Goal: Task Accomplishment & Management: Manage account settings

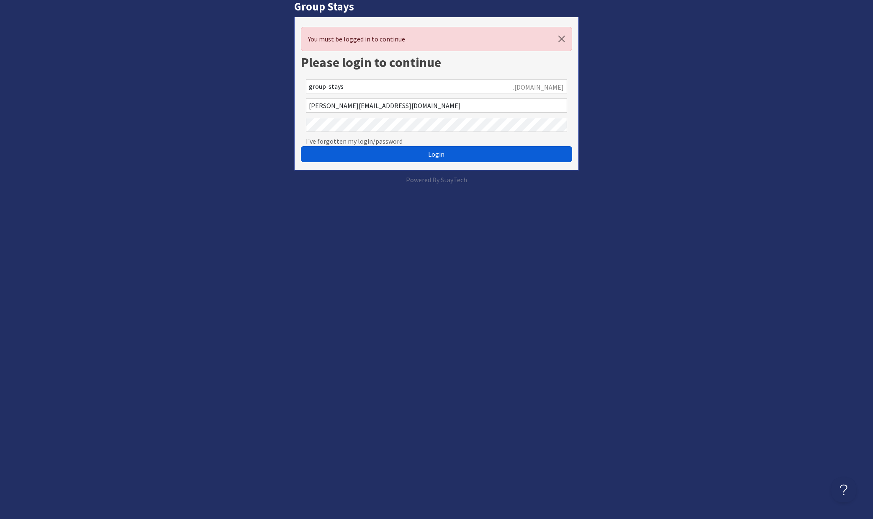
click at [436, 157] on span "Login" at bounding box center [436, 154] width 16 height 8
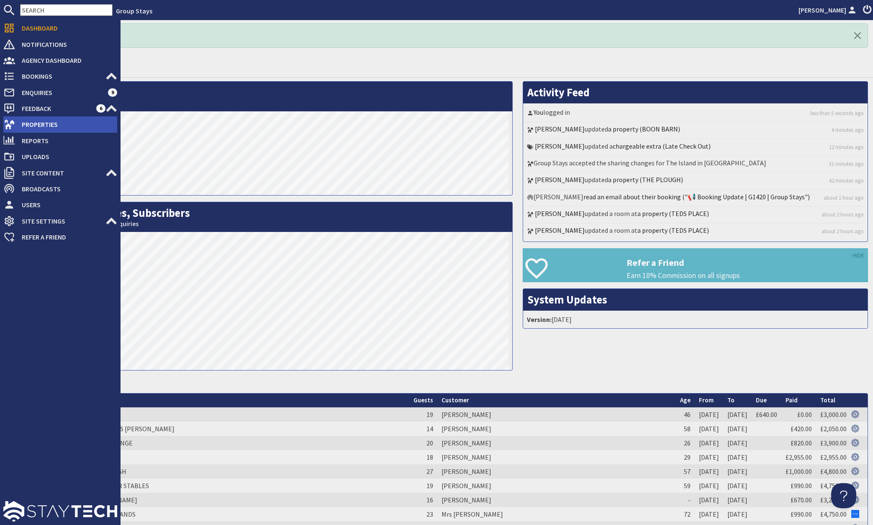
click at [50, 127] on span "Properties" at bounding box center [66, 124] width 102 height 13
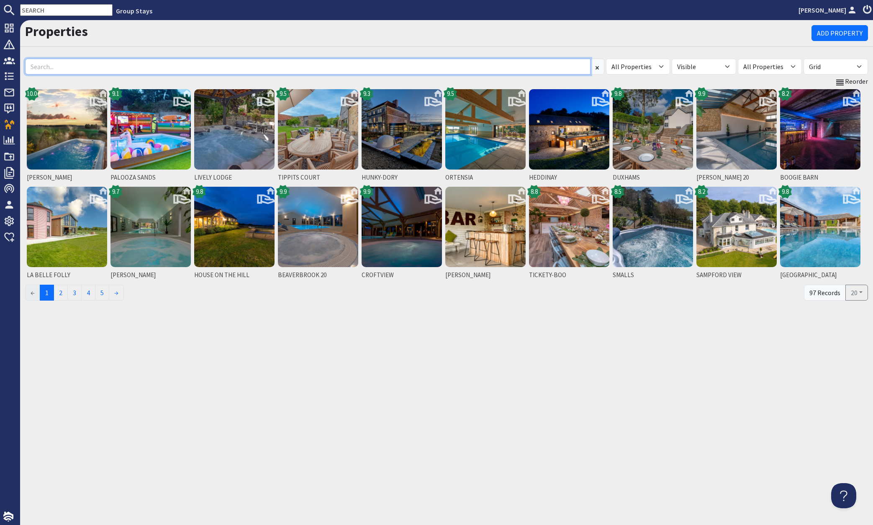
click at [526, 66] on input at bounding box center [308, 67] width 566 height 16
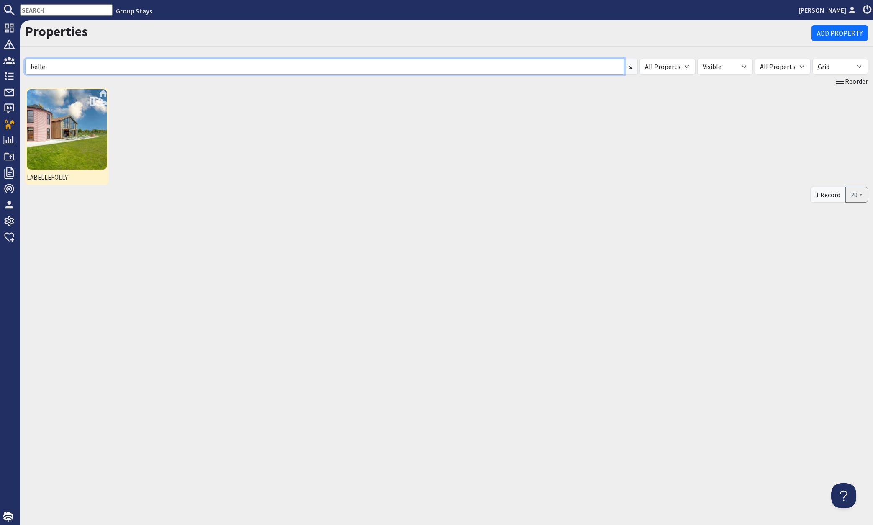
type input "belle"
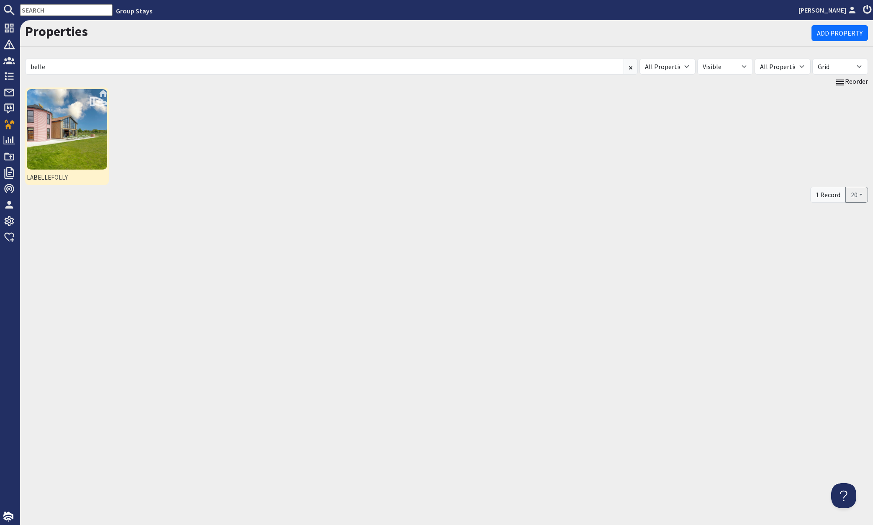
click at [80, 143] on img at bounding box center [67, 129] width 80 height 80
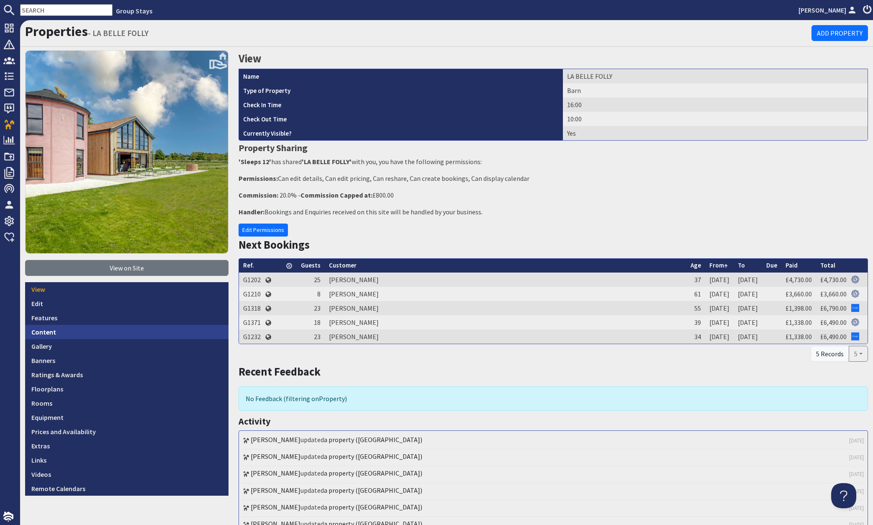
click at [67, 330] on link "Content" at bounding box center [126, 332] width 203 height 14
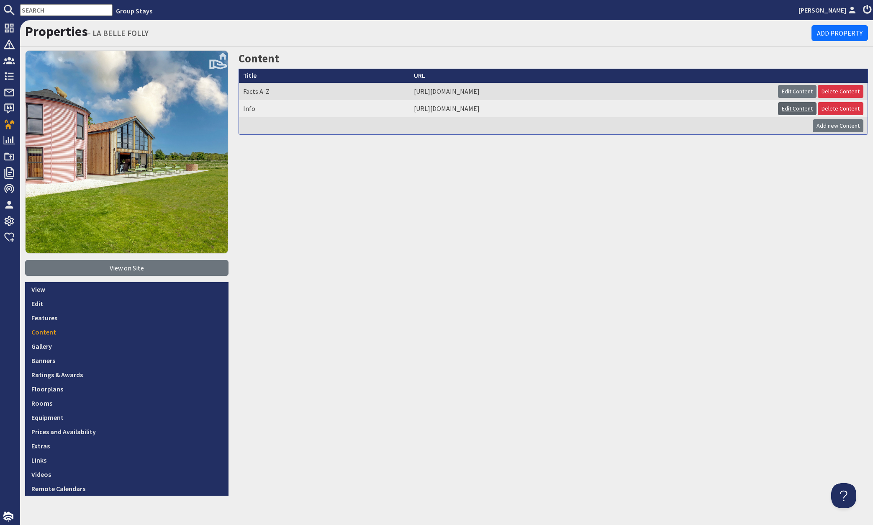
click at [781, 108] on link "Edit Content" at bounding box center [797, 108] width 39 height 13
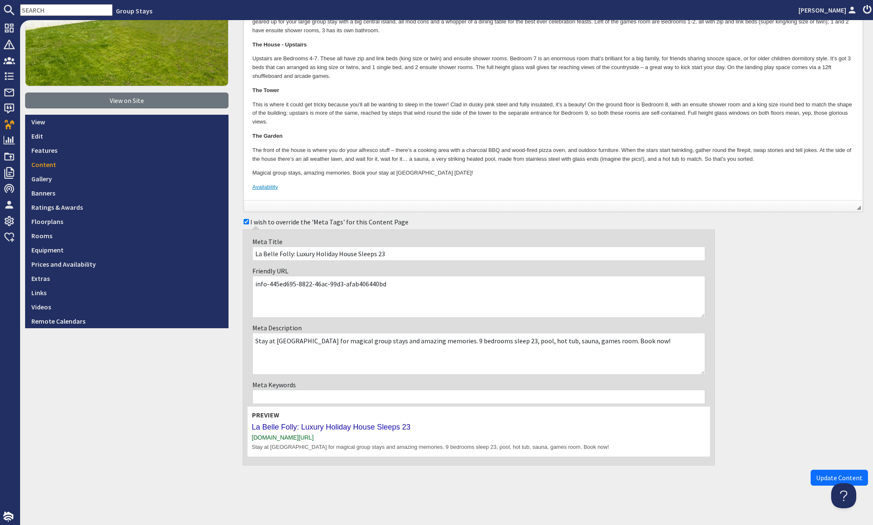
scroll to position [174, 0]
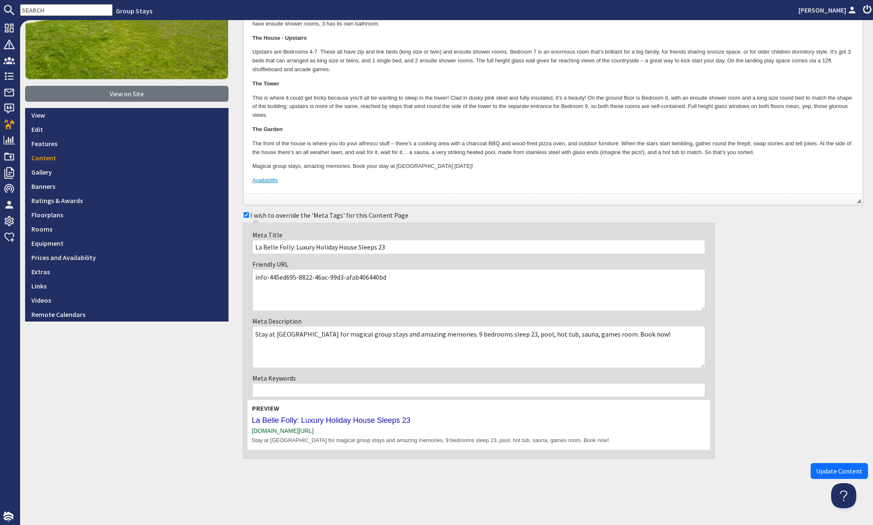
drag, startPoint x: 391, startPoint y: 274, endPoint x: 265, endPoint y: 276, distance: 126.5
click at [265, 276] on textarea "info-445ed695-8822-46ac-99d3-afab406440bd" at bounding box center [478, 290] width 453 height 42
type textarea "info"
click at [818, 469] on span "Update Content" at bounding box center [839, 471] width 46 height 8
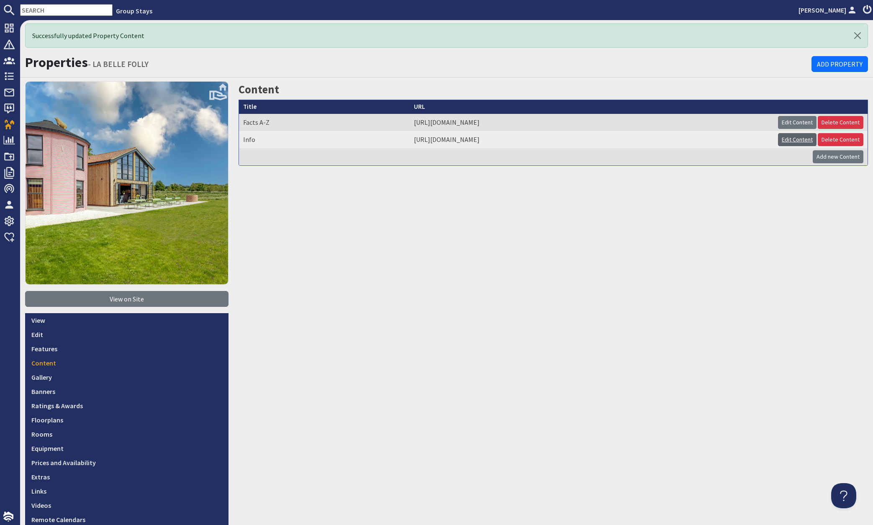
click at [782, 137] on link "Edit Content" at bounding box center [797, 139] width 39 height 13
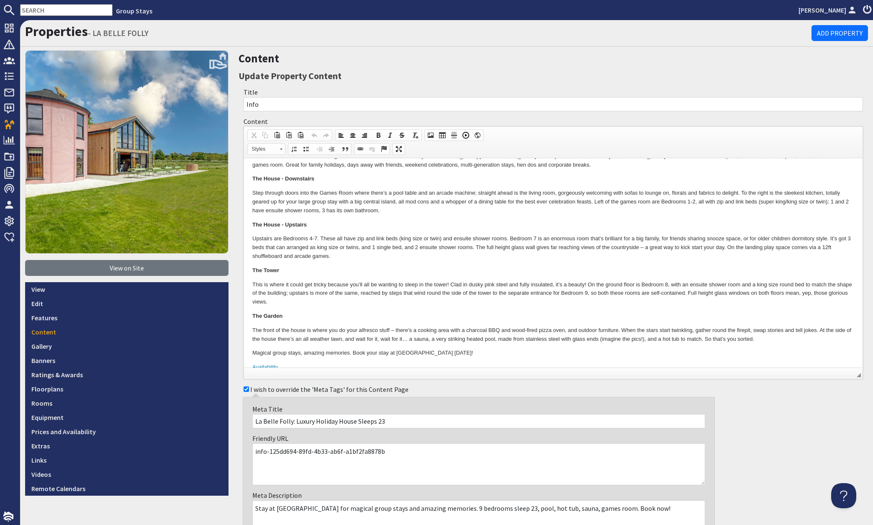
scroll to position [36, 0]
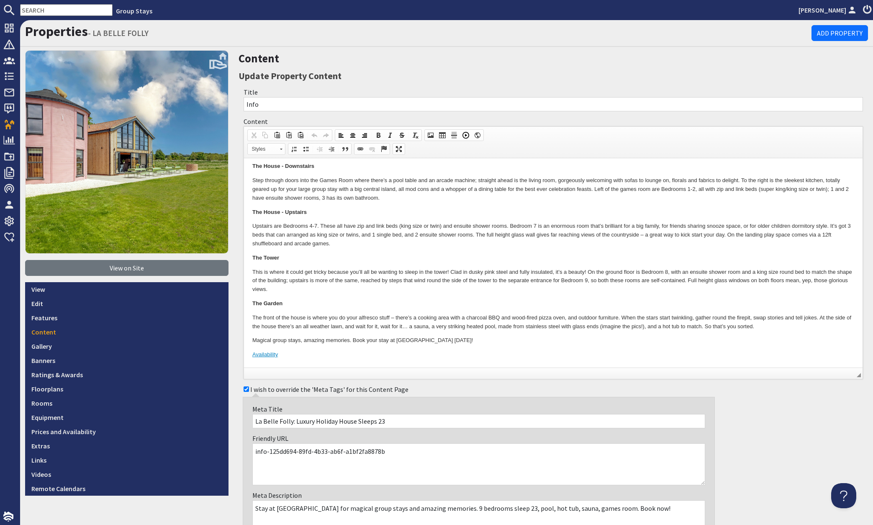
drag, startPoint x: 377, startPoint y: 452, endPoint x: 265, endPoint y: 448, distance: 111.5
click at [265, 448] on textarea "info-125dd694-89fd-4b33-ab6f-a1bf2fa8878b" at bounding box center [478, 464] width 453 height 42
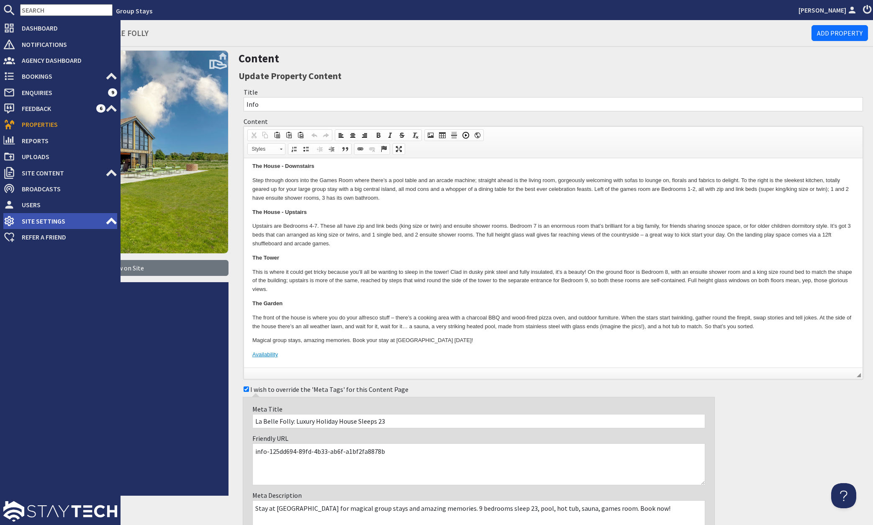
click at [15, 219] on span "Site Settings" at bounding box center [60, 220] width 90 height 13
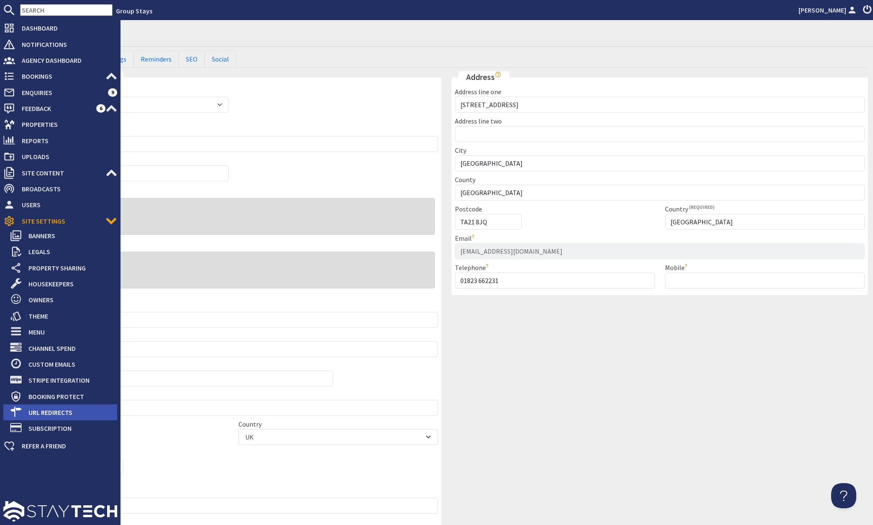
click at [61, 409] on span "URL Redirects" at bounding box center [69, 412] width 95 height 13
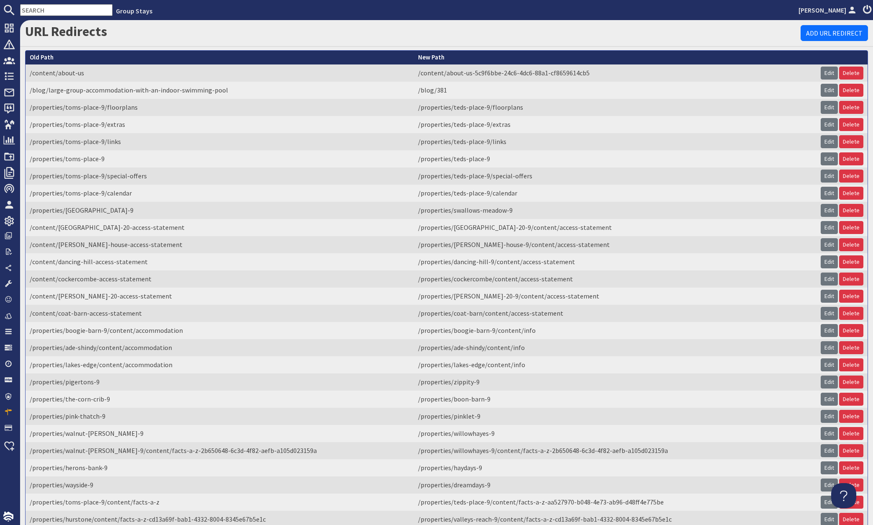
scroll to position [1707, 0]
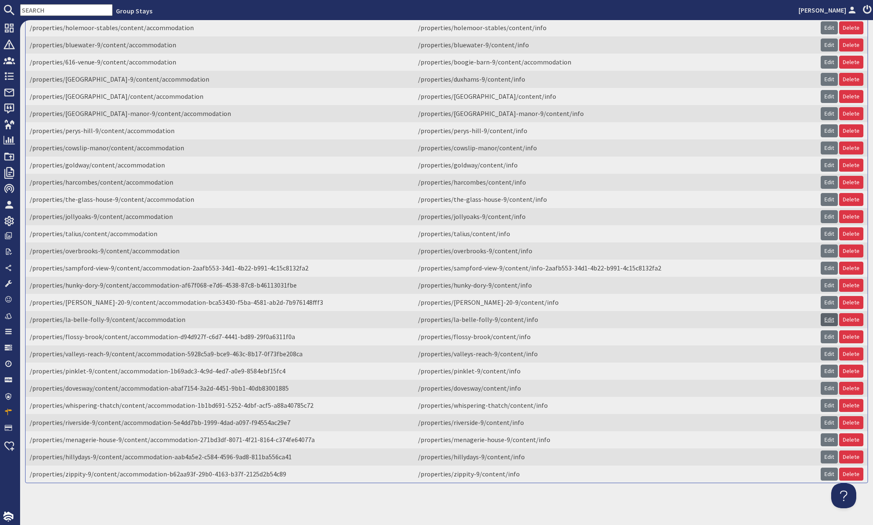
click at [821, 313] on link "Edit" at bounding box center [829, 319] width 17 height 13
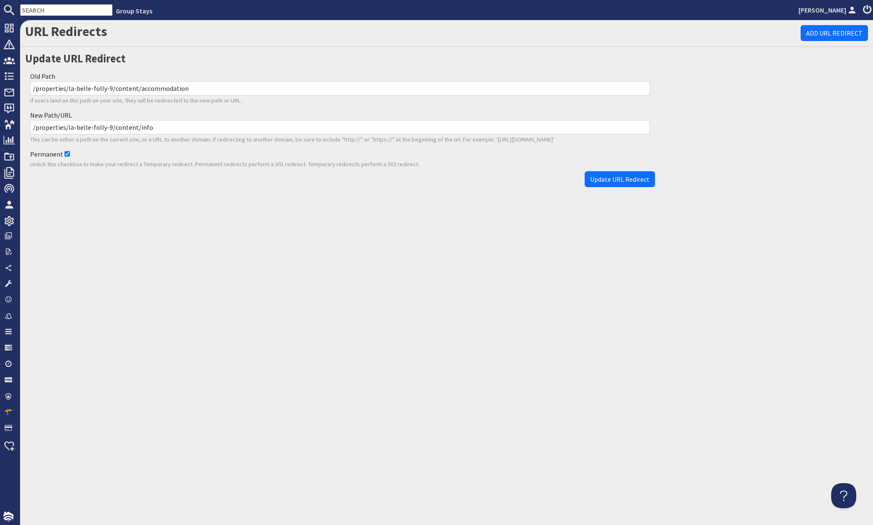
drag, startPoint x: 224, startPoint y: 127, endPoint x: -1, endPoint y: 126, distance: 225.3
click at [0, 126] on html "Group Stays Camilla Todd Dashboard Notifications 0 Agency Dashboard Bookings 0 …" at bounding box center [436, 262] width 873 height 525
paste input "-125dd694-89fd-4b33-ab6f-a1bf2fa8878b"
click at [160, 130] on input "/properties/la-belle-folly-9/content/info" at bounding box center [340, 127] width 620 height 14
paste input "-125dd694-89fd-4b33-ab6f-a1bf2fa8878b"
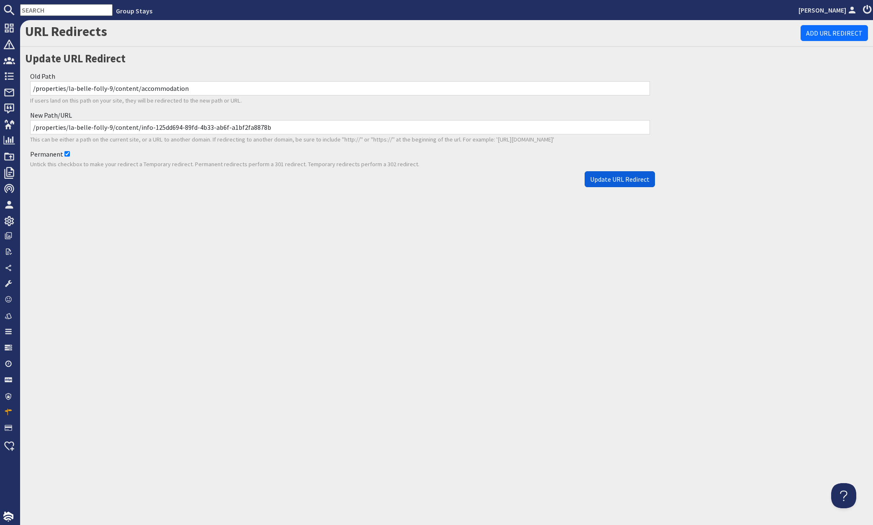
type input "/properties/la-belle-folly-9/content/info-125dd694-89fd-4b33-ab6f-a1bf2fa8878b"
click at [606, 181] on span "Update URL Redirect" at bounding box center [619, 179] width 59 height 8
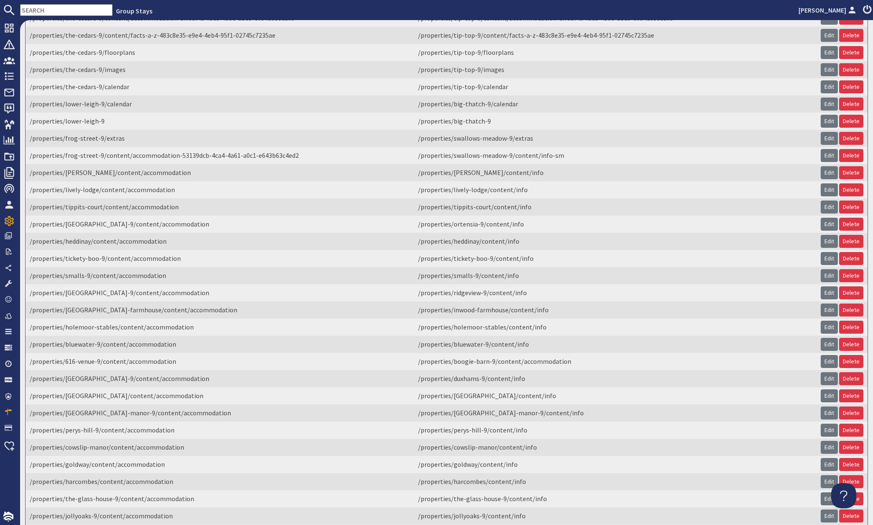
scroll to position [1707, 0]
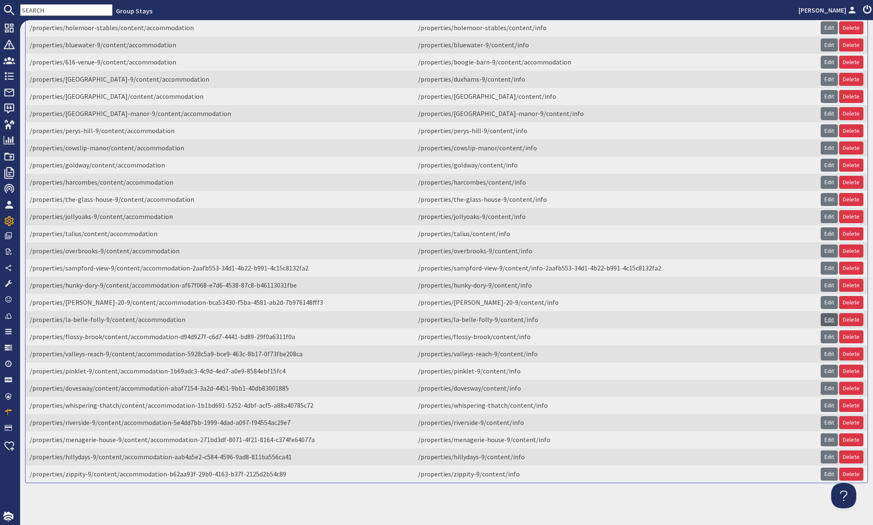
click at [821, 313] on link "Edit" at bounding box center [829, 319] width 17 height 13
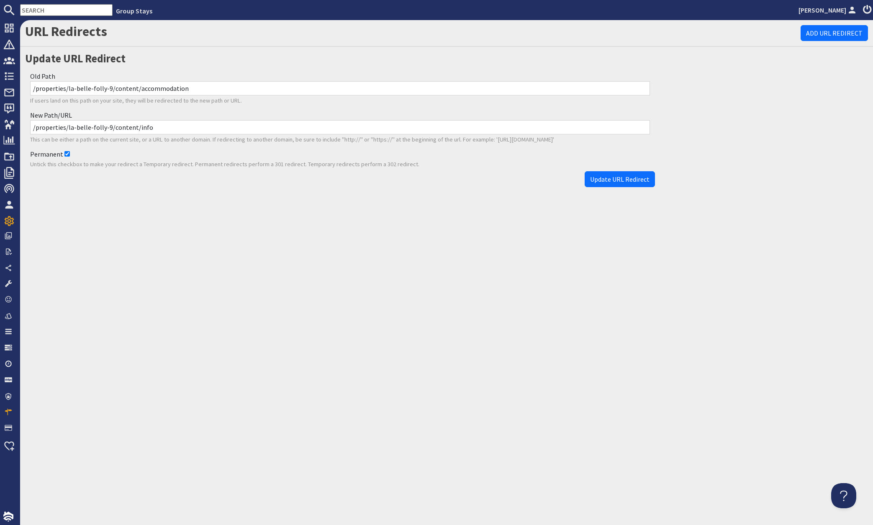
drag, startPoint x: 141, startPoint y: 128, endPoint x: 153, endPoint y: 126, distance: 11.8
click at [141, 128] on input "/properties/la-belle-folly-9/content/info" at bounding box center [340, 127] width 620 height 14
drag, startPoint x: 160, startPoint y: 125, endPoint x: -37, endPoint y: 121, distance: 196.8
click at [0, 121] on html "Group Stays Camilla Todd Dashboard Notifications 0 Agency Dashboard Bookings 0 …" at bounding box center [436, 262] width 873 height 525
click at [195, 85] on input "/properties/la-belle-folly-9/content/accommodation" at bounding box center [340, 88] width 620 height 14
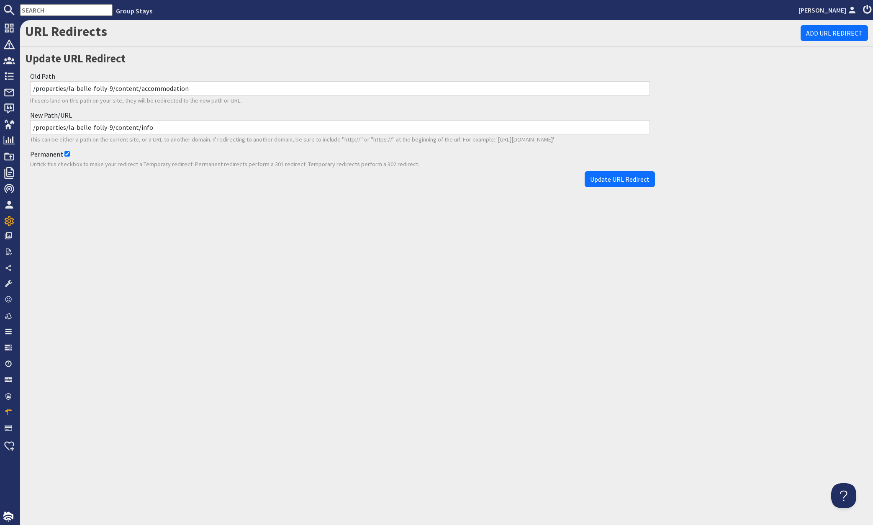
drag, startPoint x: 215, startPoint y: 84, endPoint x: 30, endPoint y: 85, distance: 185.1
click at [30, 85] on div "Old Path /properties/la-belle-folly-9/content/accommodation If users land on th…" at bounding box center [340, 88] width 630 height 39
click at [179, 233] on div "URL Redirects Add URL Redirect Update URL Redirect Old Path /properties/la-bell…" at bounding box center [446, 272] width 853 height 505
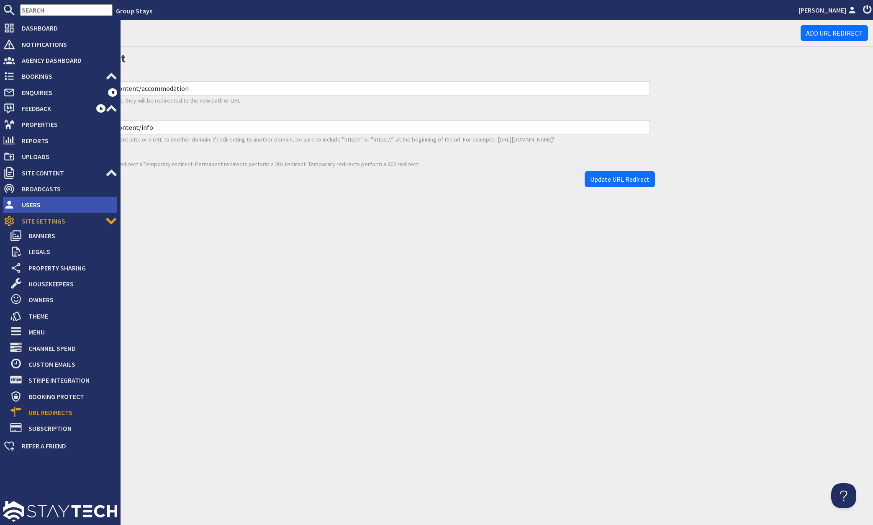
drag, startPoint x: 2, startPoint y: 206, endPoint x: 4, endPoint y: 197, distance: 9.0
click at [2, 206] on div "Dashboard Notifications 0 Agency Dashboard Bookings 0 Security Deposits 0 Disco…" at bounding box center [60, 237] width 121 height 434
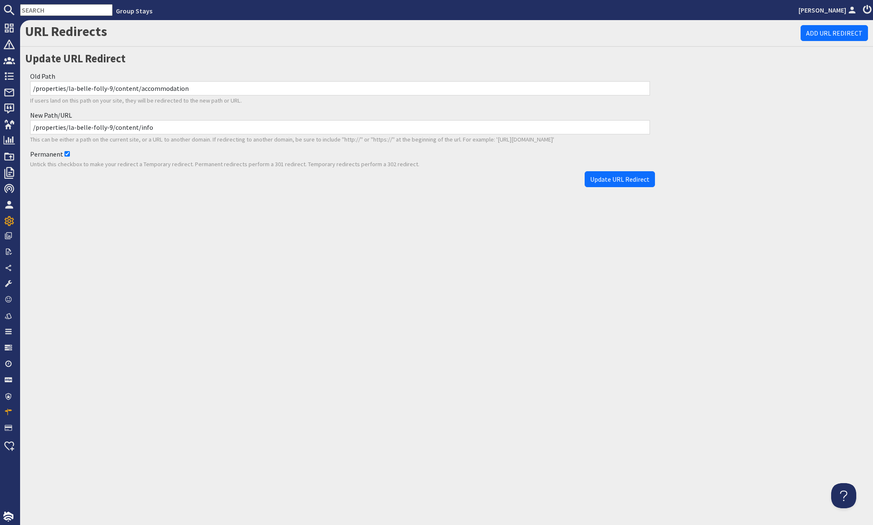
click at [334, 247] on div "URL Redirects Add URL Redirect Update URL Redirect Old Path /properties/la-bell…" at bounding box center [446, 272] width 853 height 505
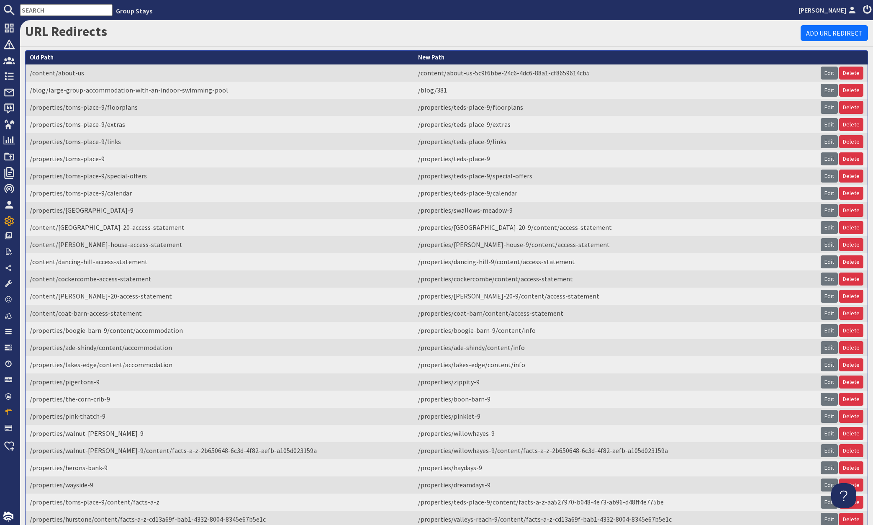
scroll to position [1707, 0]
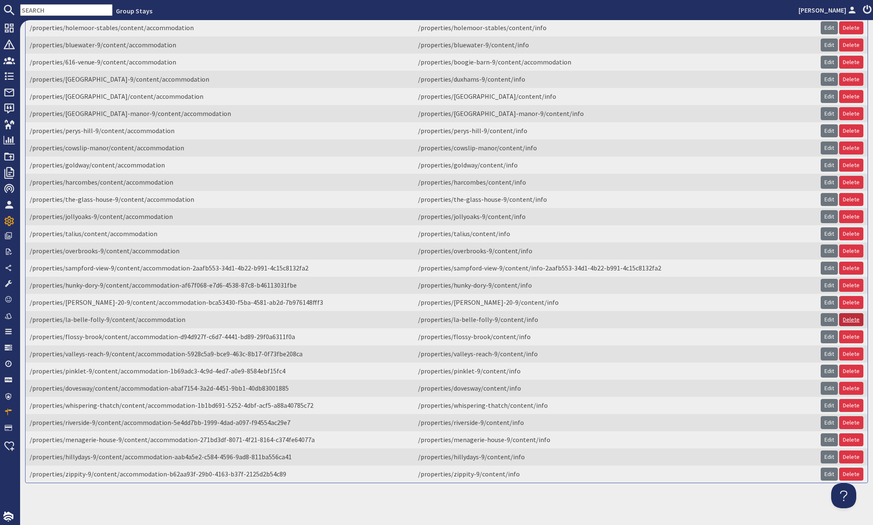
click at [845, 313] on link "Delete" at bounding box center [852, 319] width 24 height 13
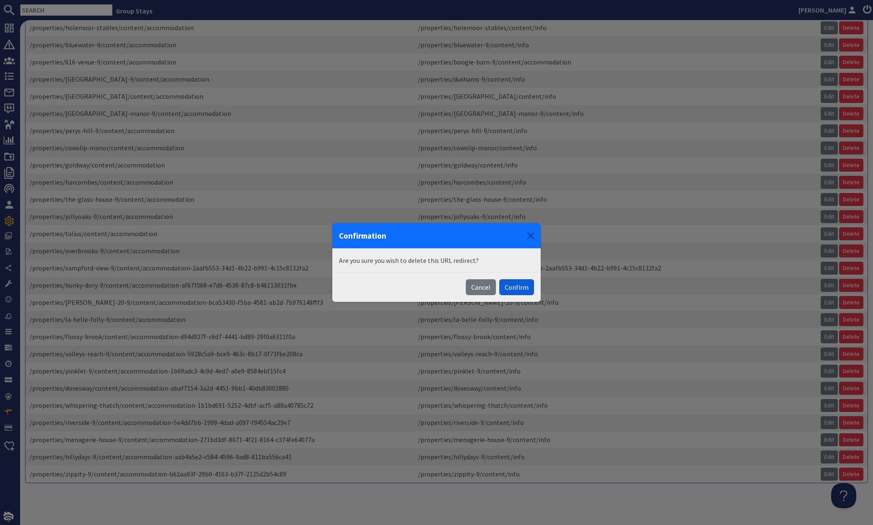
click at [522, 286] on button "Confirm" at bounding box center [517, 287] width 35 height 16
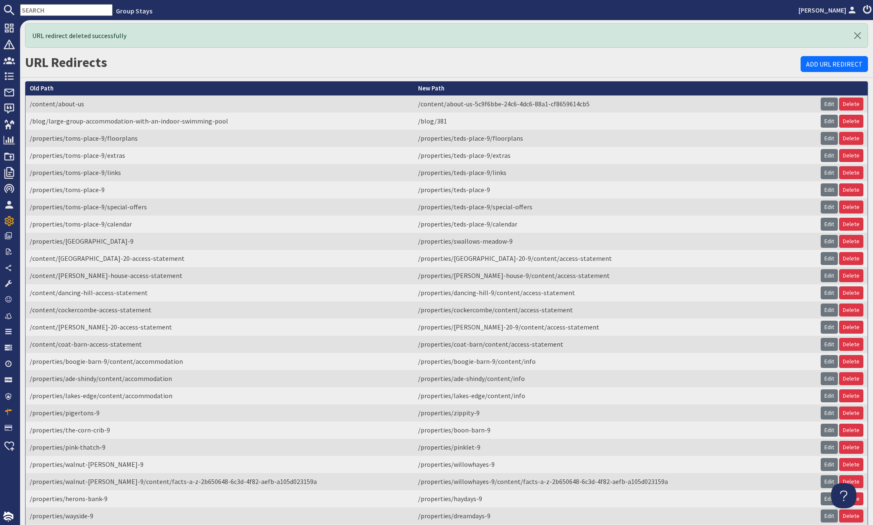
scroll to position [0, 0]
click at [817, 64] on link "Add URL Redirect" at bounding box center [834, 64] width 67 height 16
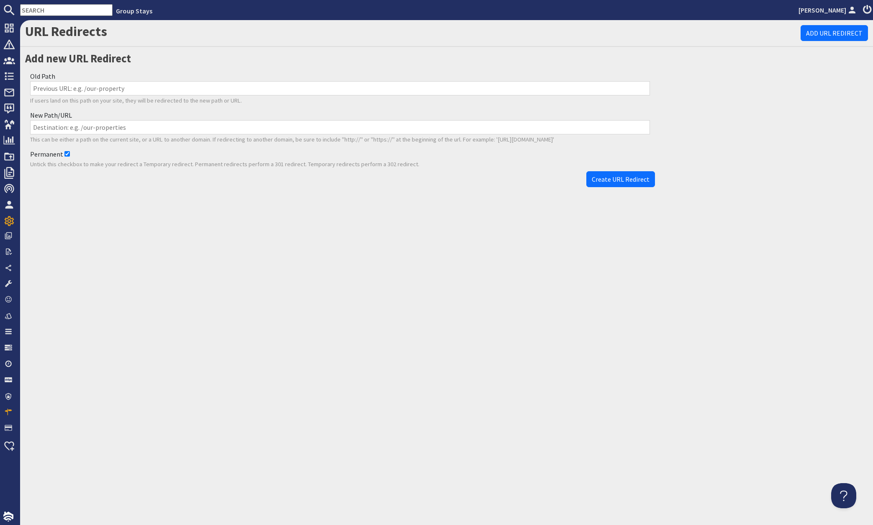
click at [159, 84] on input "Old Path" at bounding box center [340, 88] width 620 height 14
paste input "/properties/la-belle-folly-9/content/accommodation"
type input "/properties/la-belle-folly-9/content/accommodation"
click at [235, 128] on input "New Path/URL" at bounding box center [340, 127] width 620 height 14
paste input "/properties/la-belle-folly-9/content/info-7a47eb9a-0ca1-4a6d-953a-006593cb369a"
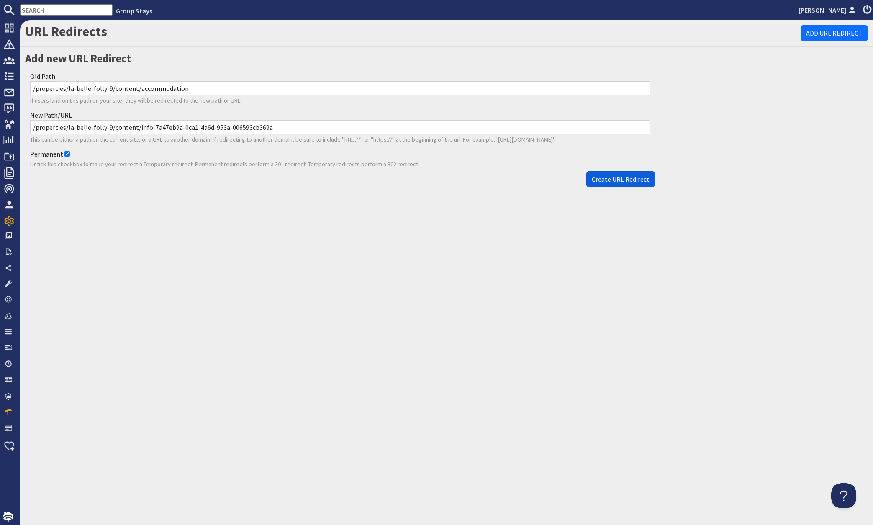
type input "/properties/la-belle-folly-9/content/info-7a47eb9a-0ca1-4a6d-953a-006593cb369a"
click at [616, 181] on span "Create URL Redirect" at bounding box center [621, 179] width 58 height 8
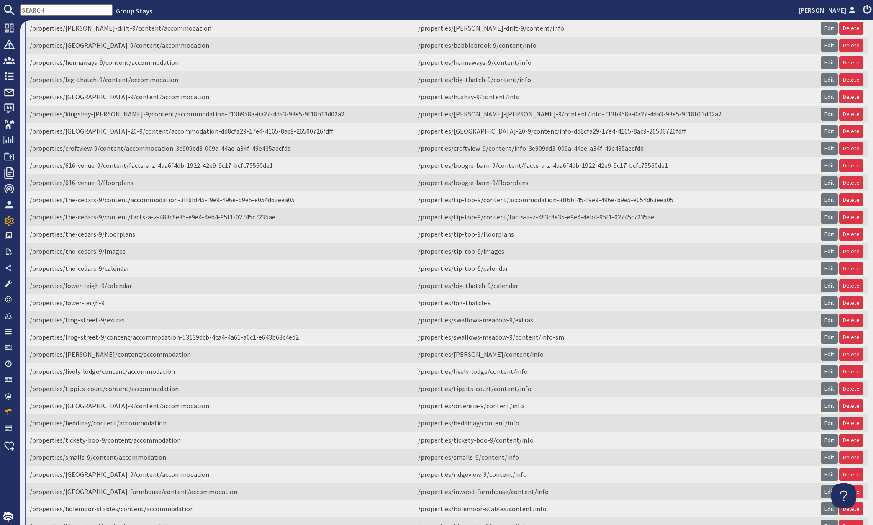
scroll to position [1755, 0]
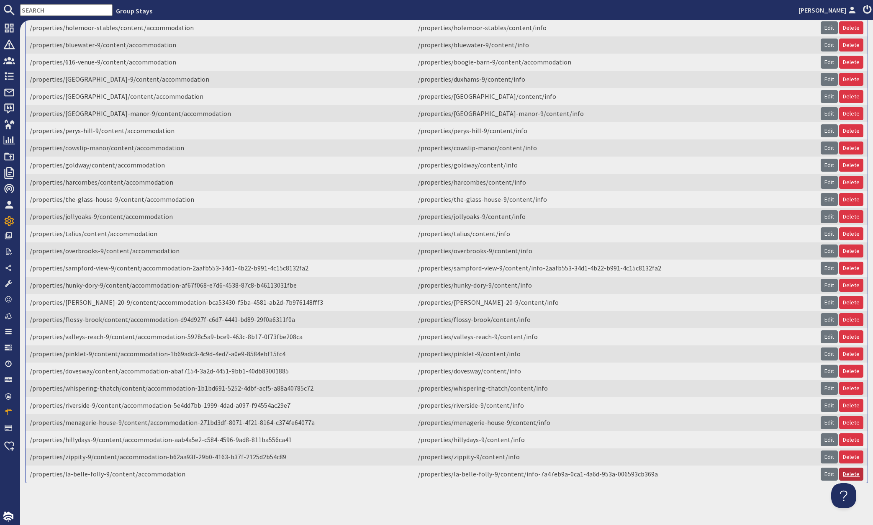
click at [842, 472] on link "Delete" at bounding box center [852, 474] width 24 height 13
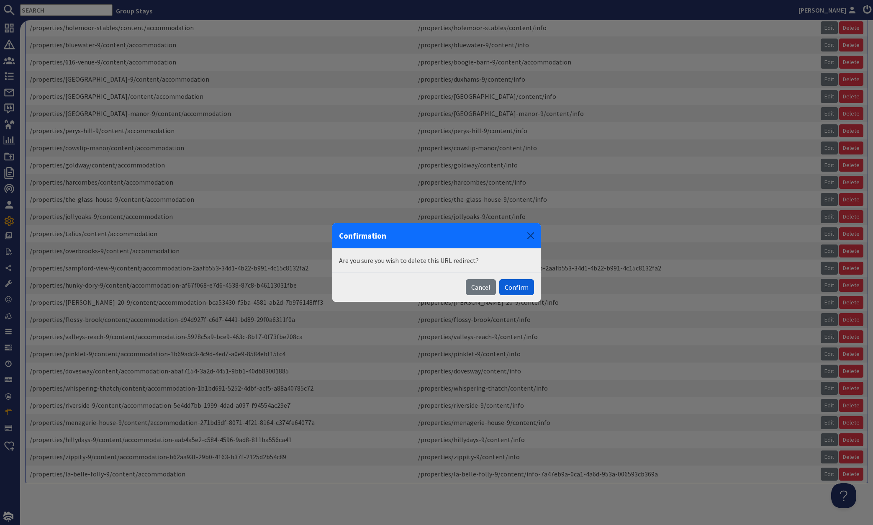
click at [510, 288] on button "Confirm" at bounding box center [517, 287] width 35 height 16
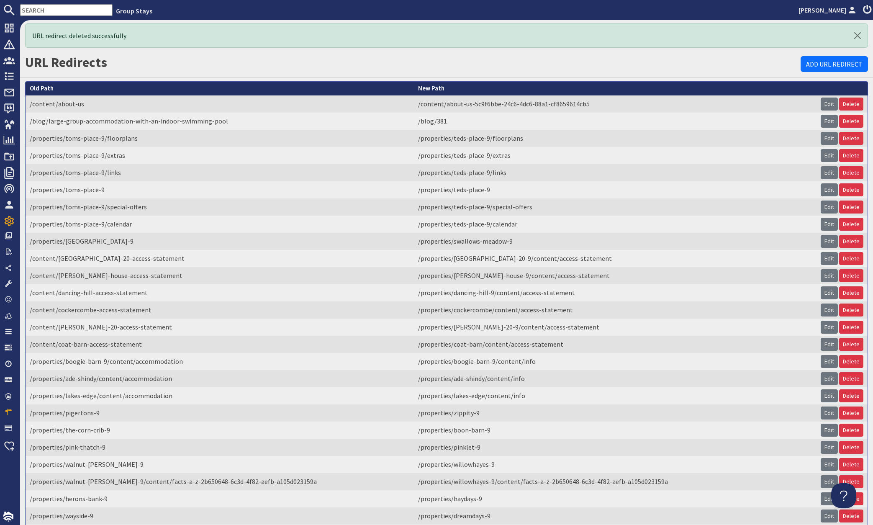
scroll to position [0, 0]
click at [850, 62] on link "Add URL Redirect" at bounding box center [834, 64] width 67 height 16
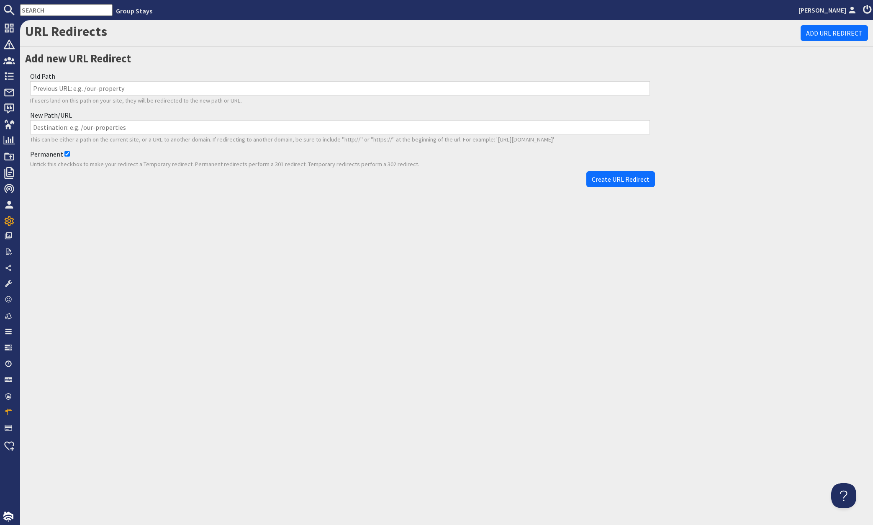
click at [112, 90] on input "Old Path" at bounding box center [340, 88] width 620 height 14
paste input "/properties/la-belle-folly-9/content/accommodation"
type input "/properties/la-belle-folly-9/content/accommodation"
click at [271, 125] on input "New Path/URL" at bounding box center [340, 127] width 620 height 14
paste input "/properties/la-belle-folly-9/content/info-125dd694-89fd-4b33-ab6f-a1bf2fa8878b"
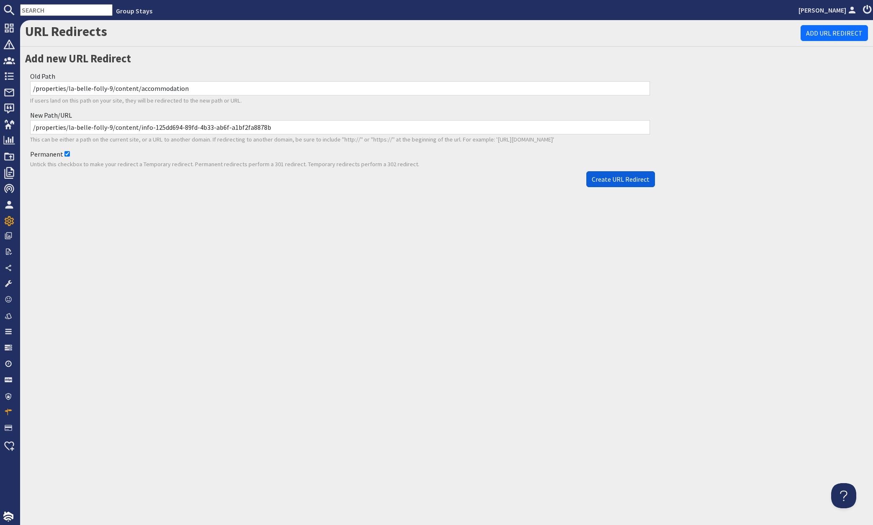
type input "/properties/la-belle-folly-9/content/info-125dd694-89fd-4b33-ab6f-a1bf2fa8878b"
click at [599, 181] on span "Create URL Redirect" at bounding box center [621, 179] width 58 height 8
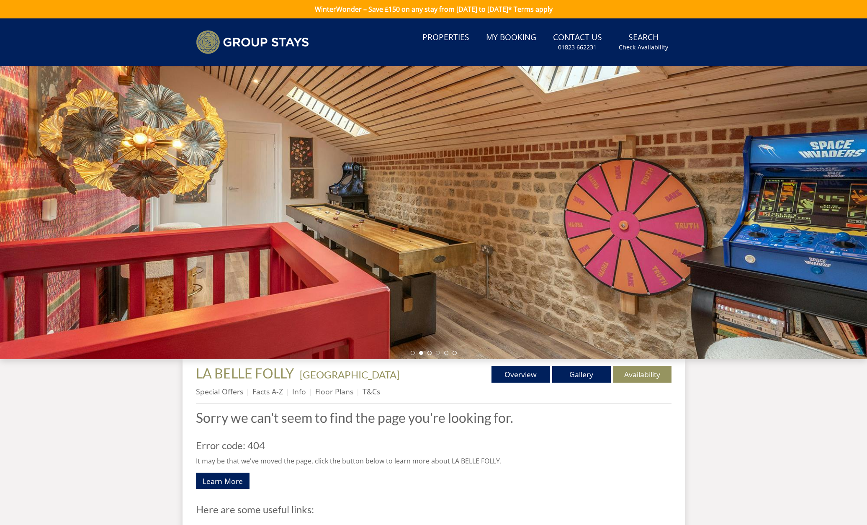
drag, startPoint x: 297, startPoint y: 392, endPoint x: 300, endPoint y: 373, distance: 19.1
click at [297, 392] on link "Info" at bounding box center [299, 391] width 14 height 10
